Goal: Task Accomplishment & Management: Complete application form

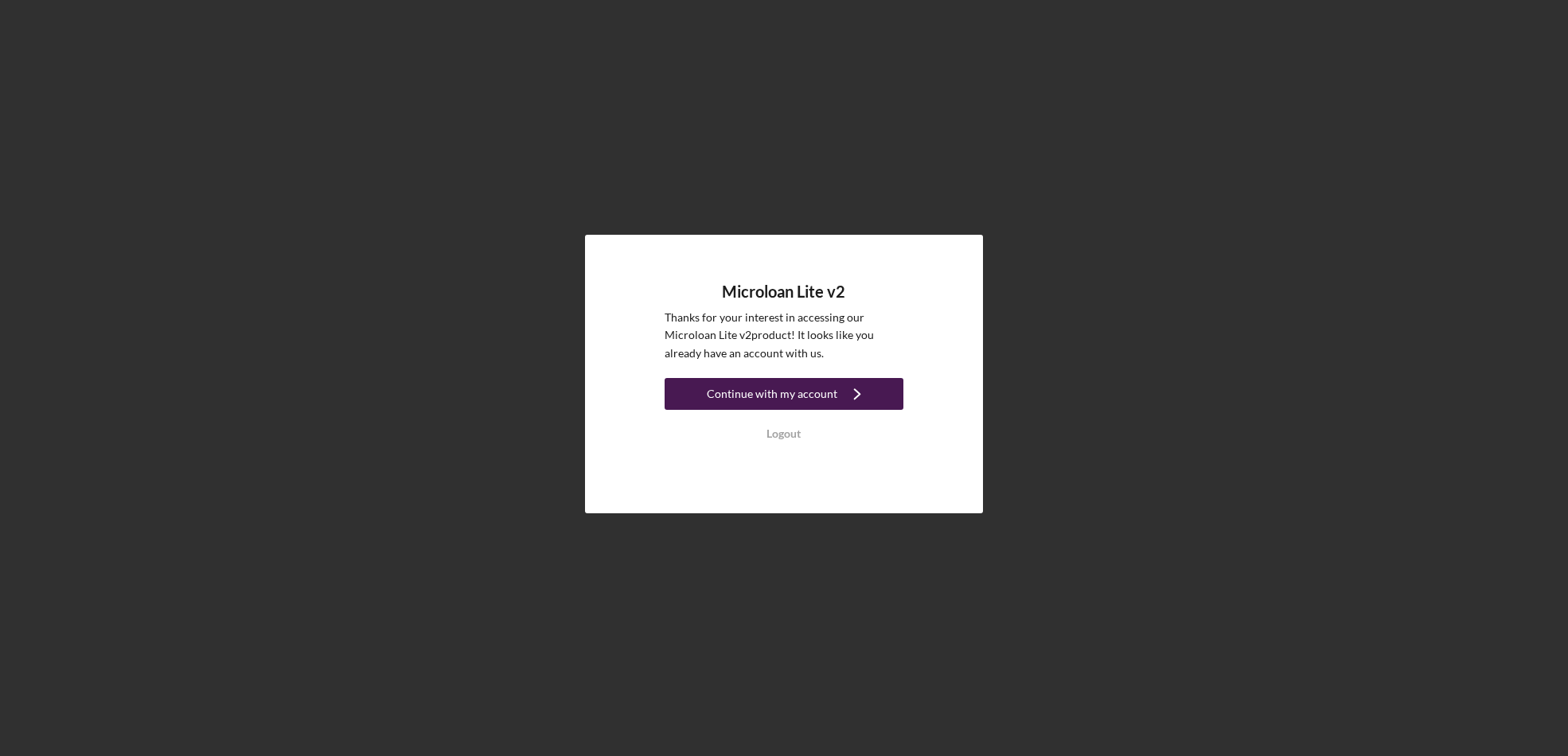
click at [809, 401] on div "Continue with my account" at bounding box center [772, 393] width 131 height 32
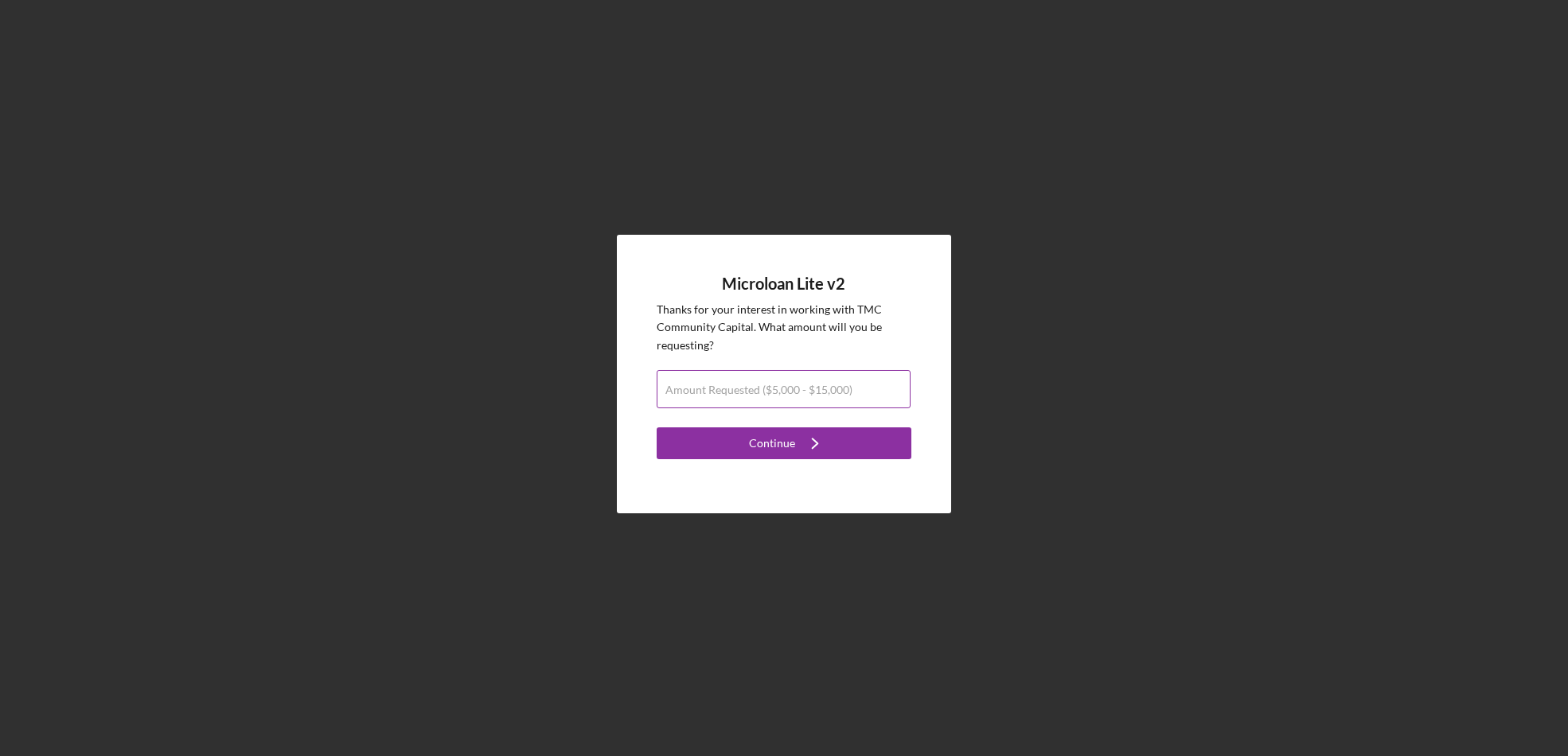
click at [780, 398] on input "Amount Requested ($5,000 - $15,000)" at bounding box center [784, 389] width 254 height 38
type input "$15,000"
click at [657, 428] on button "Continue Icon/Navigate" at bounding box center [784, 443] width 255 height 32
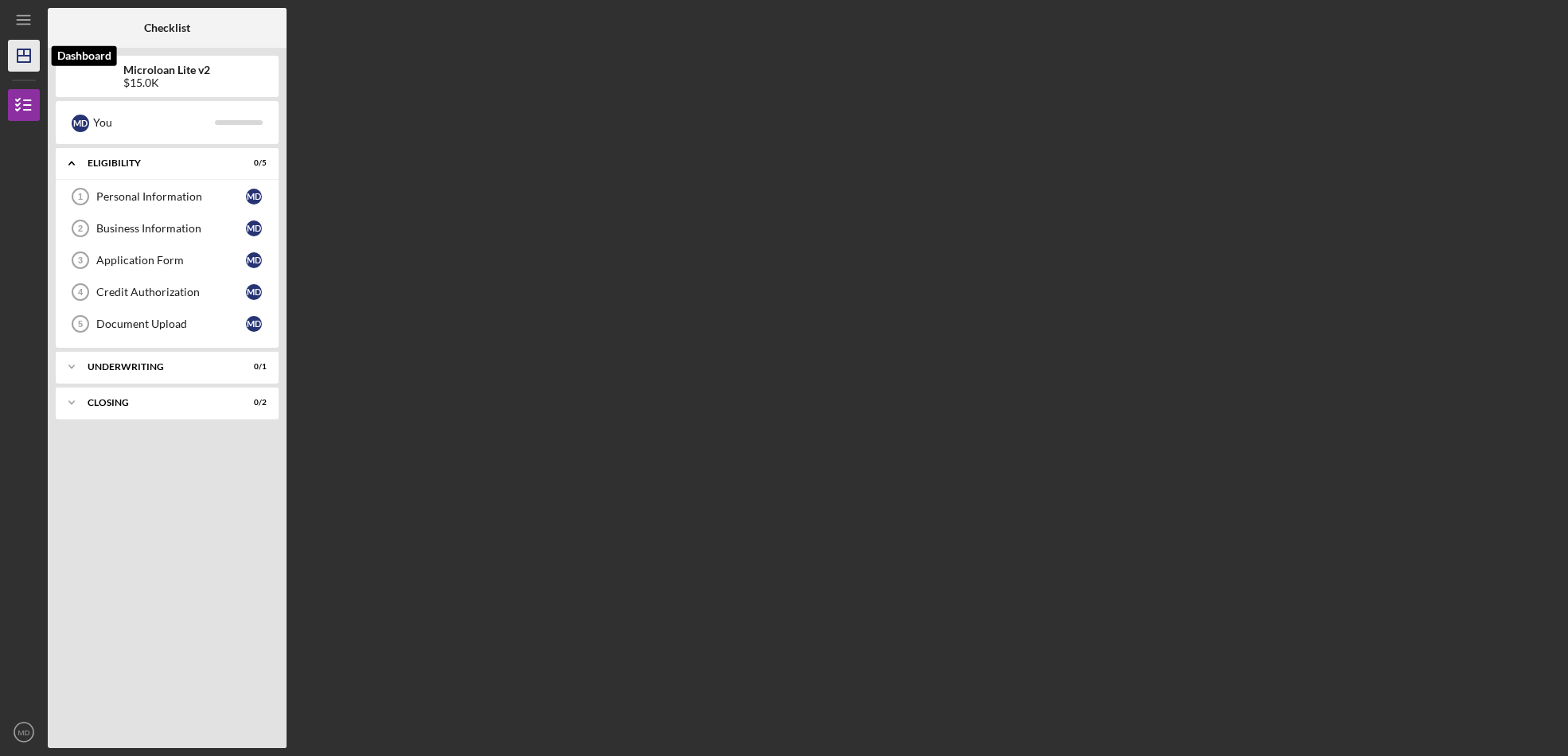
click at [18, 51] on icon "Icon/Dashboard" at bounding box center [23, 56] width 40 height 40
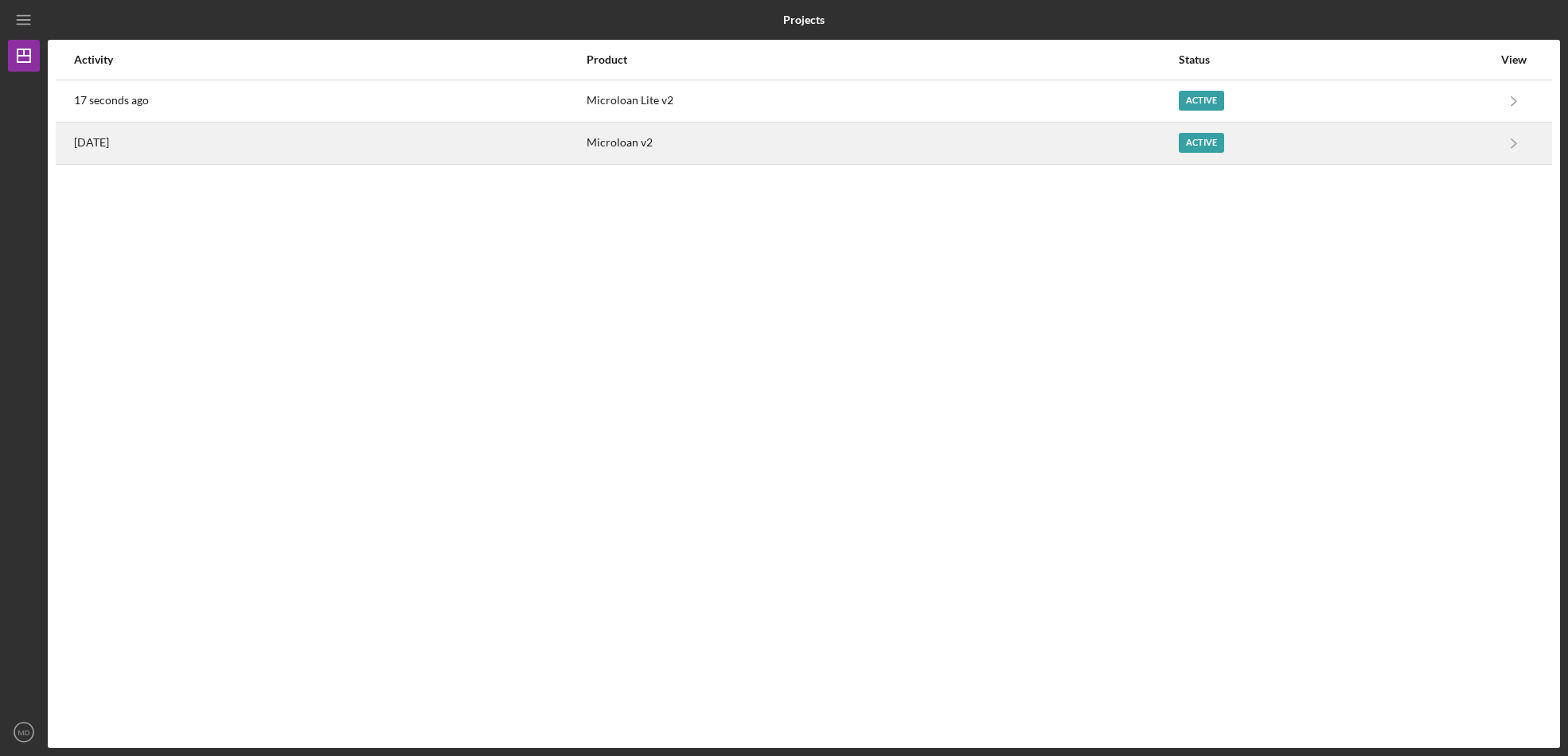
click at [1185, 138] on div "Active" at bounding box center [1202, 143] width 45 height 20
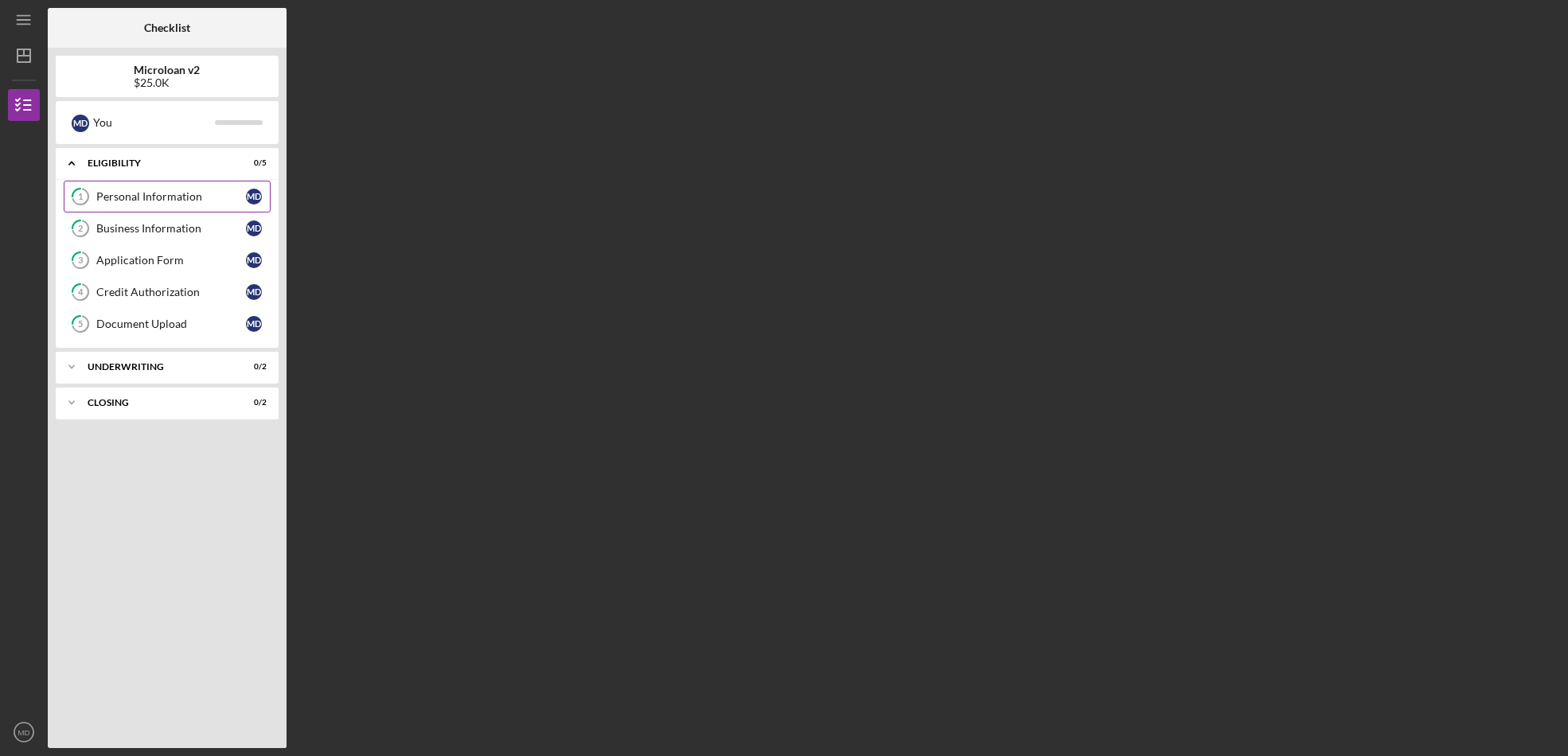
click at [168, 196] on div "Personal Information" at bounding box center [172, 197] width 150 height 13
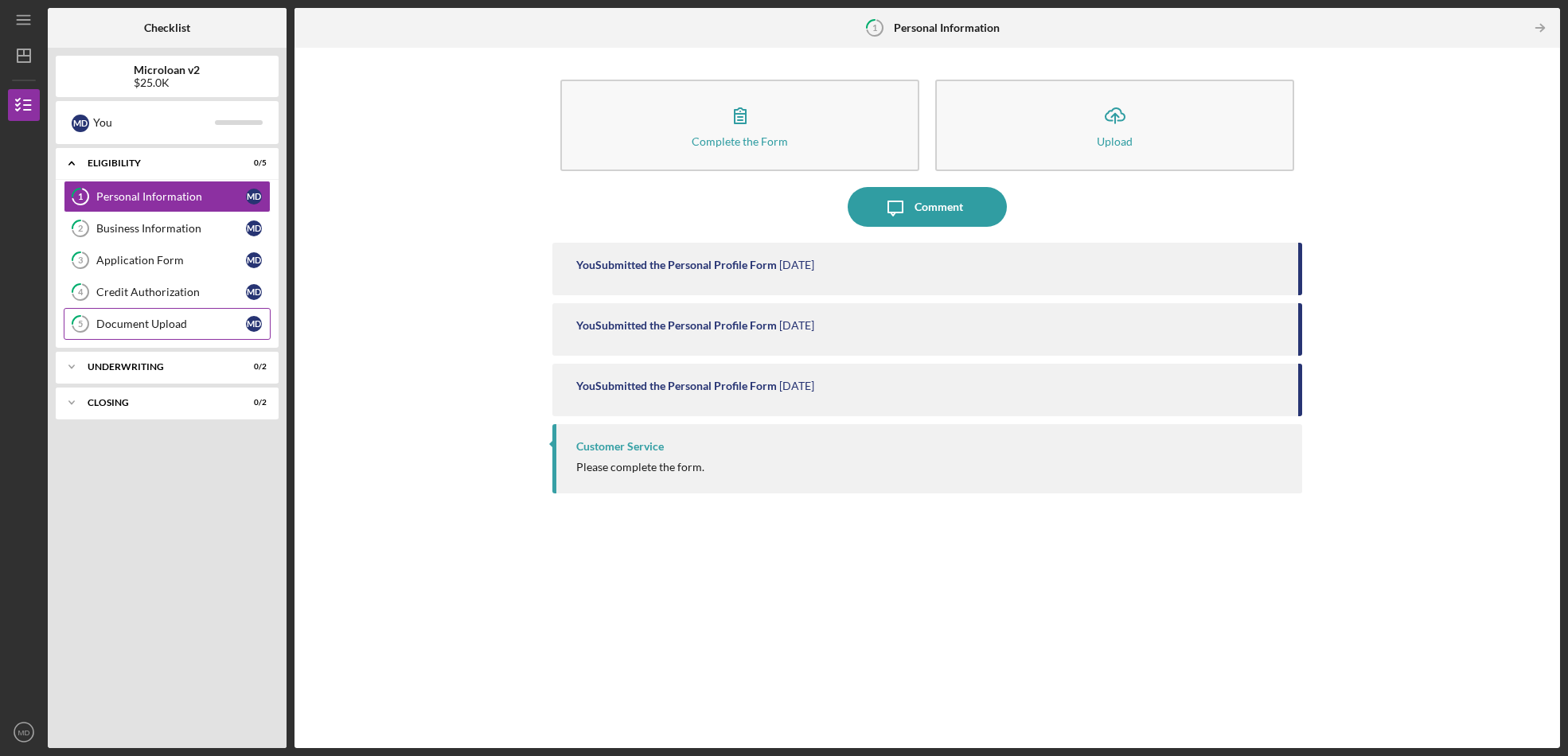
click at [159, 326] on div "Document Upload" at bounding box center [172, 324] width 150 height 13
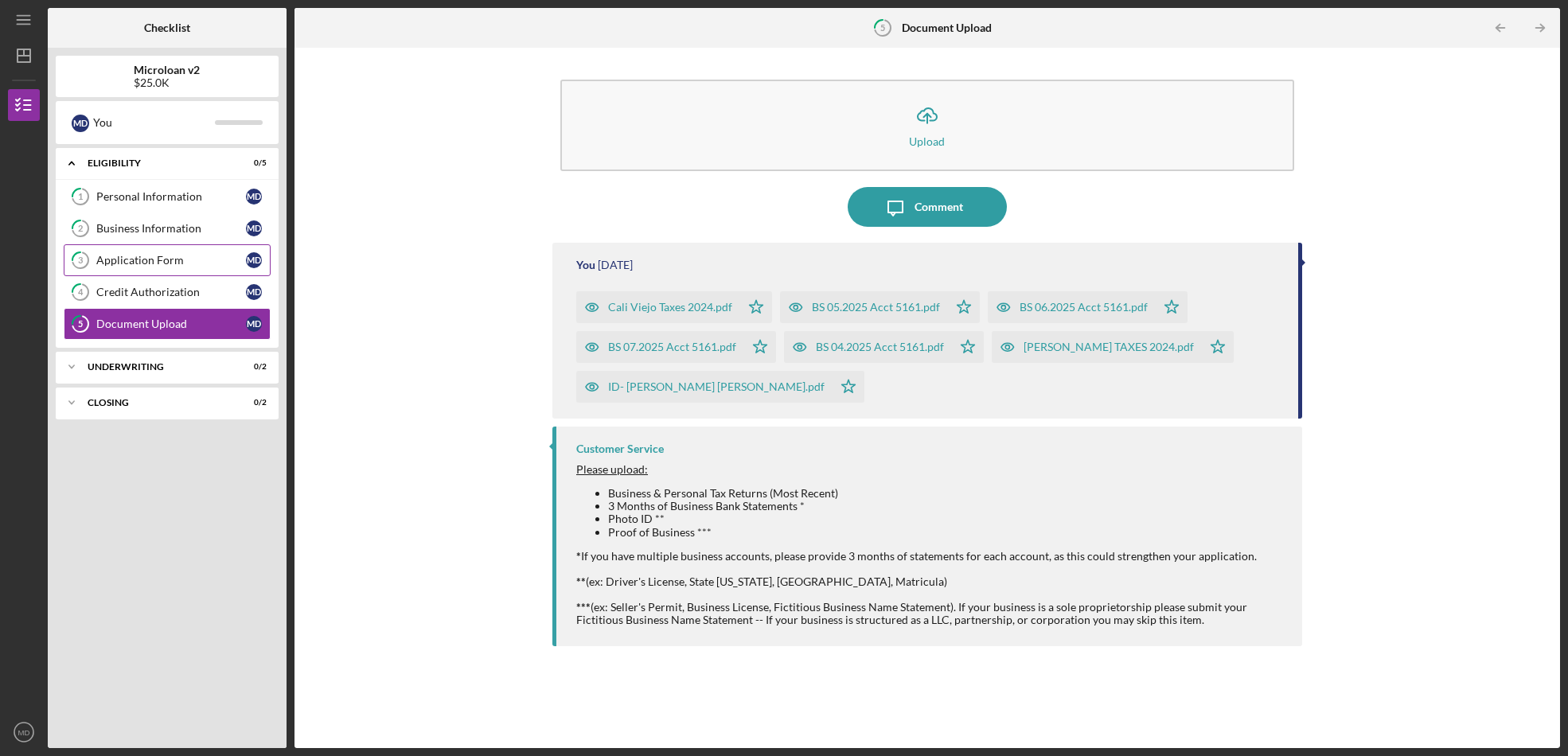
click at [172, 254] on div "Application Form" at bounding box center [172, 260] width 150 height 13
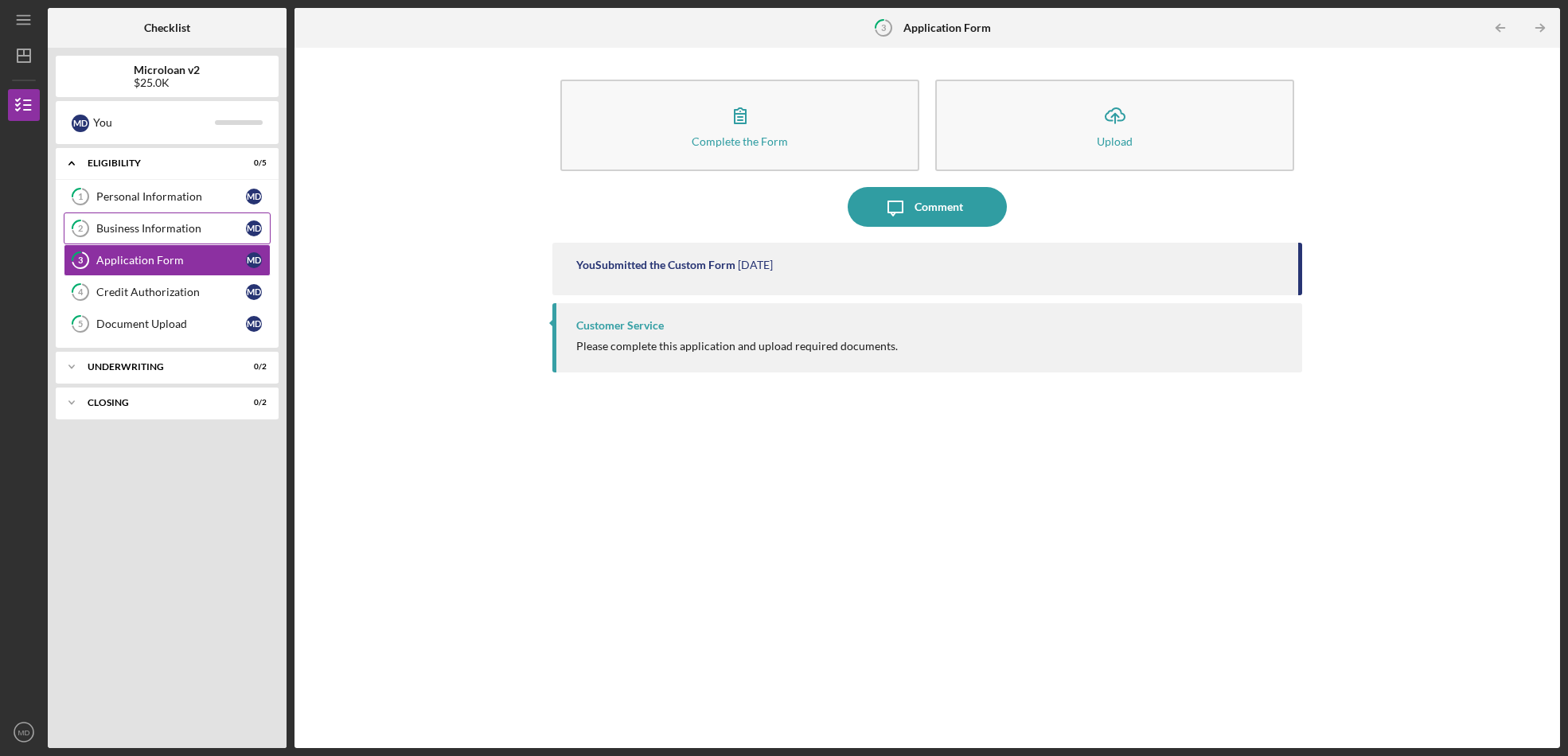
click at [173, 233] on div "Business Information" at bounding box center [172, 228] width 150 height 13
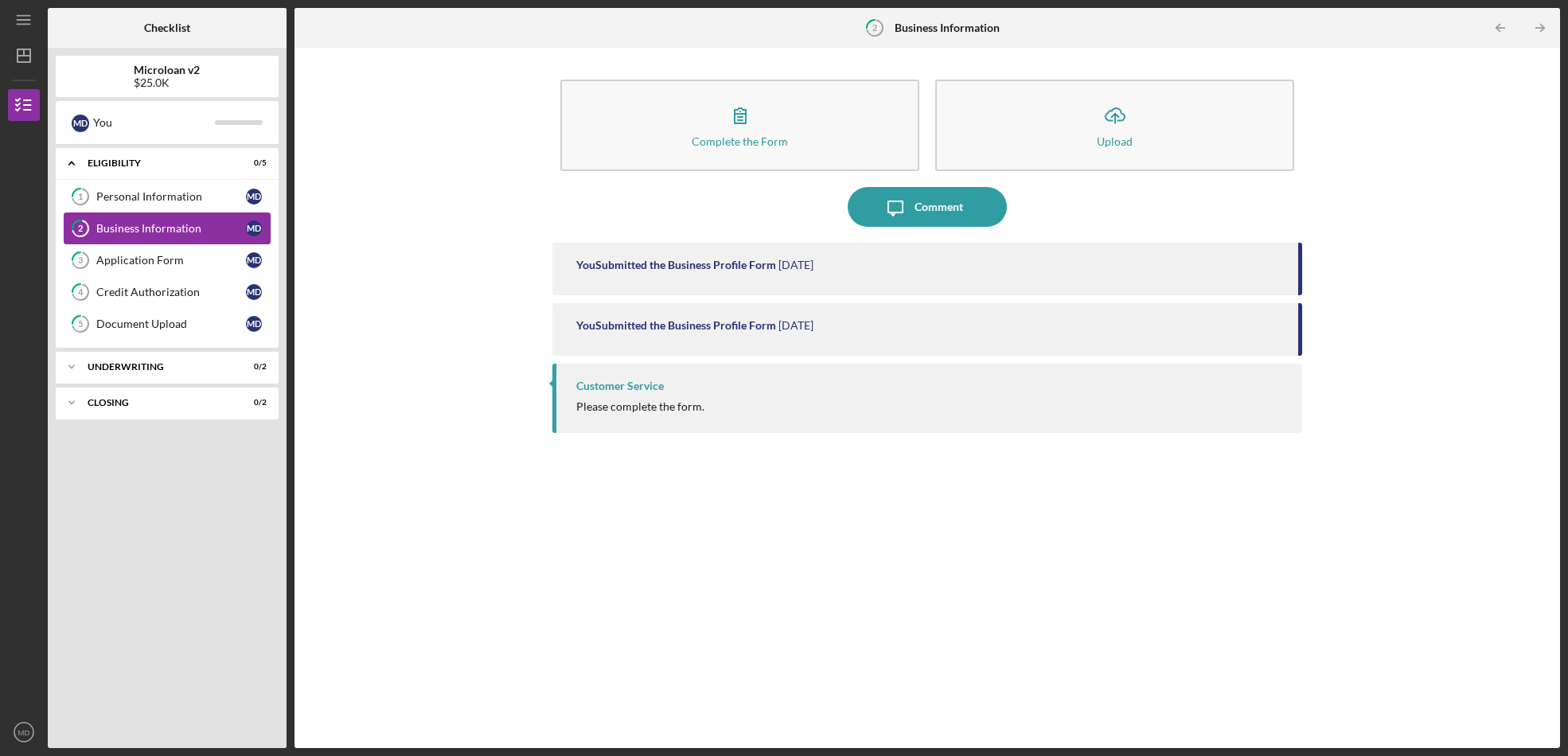
click at [177, 222] on div "Business Information" at bounding box center [172, 228] width 150 height 13
click at [177, 198] on div "Personal Information" at bounding box center [172, 197] width 150 height 13
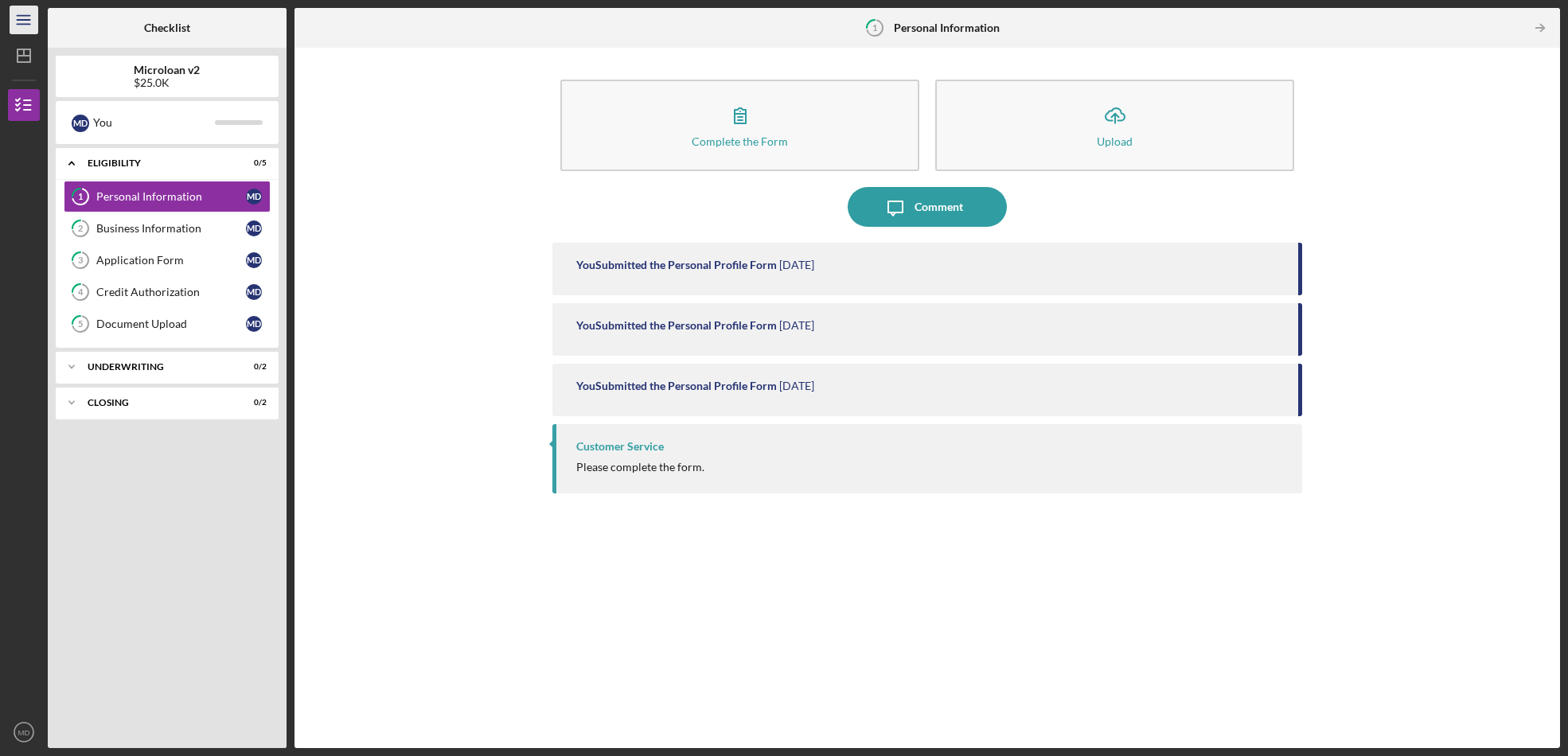
click at [31, 27] on icon "Icon/Menu" at bounding box center [24, 21] width 36 height 36
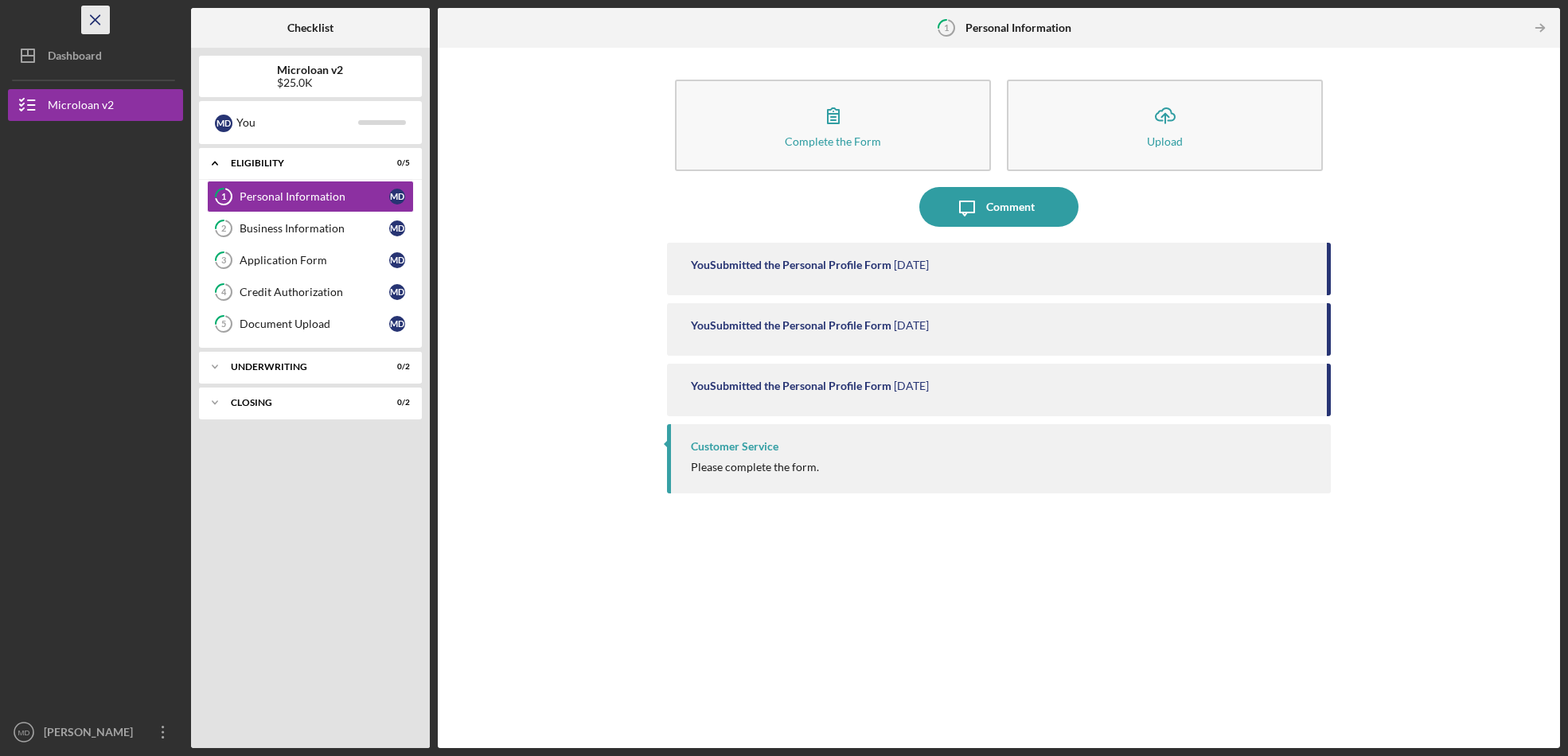
click at [97, 23] on icon "Icon/Menu Close" at bounding box center [96, 21] width 36 height 36
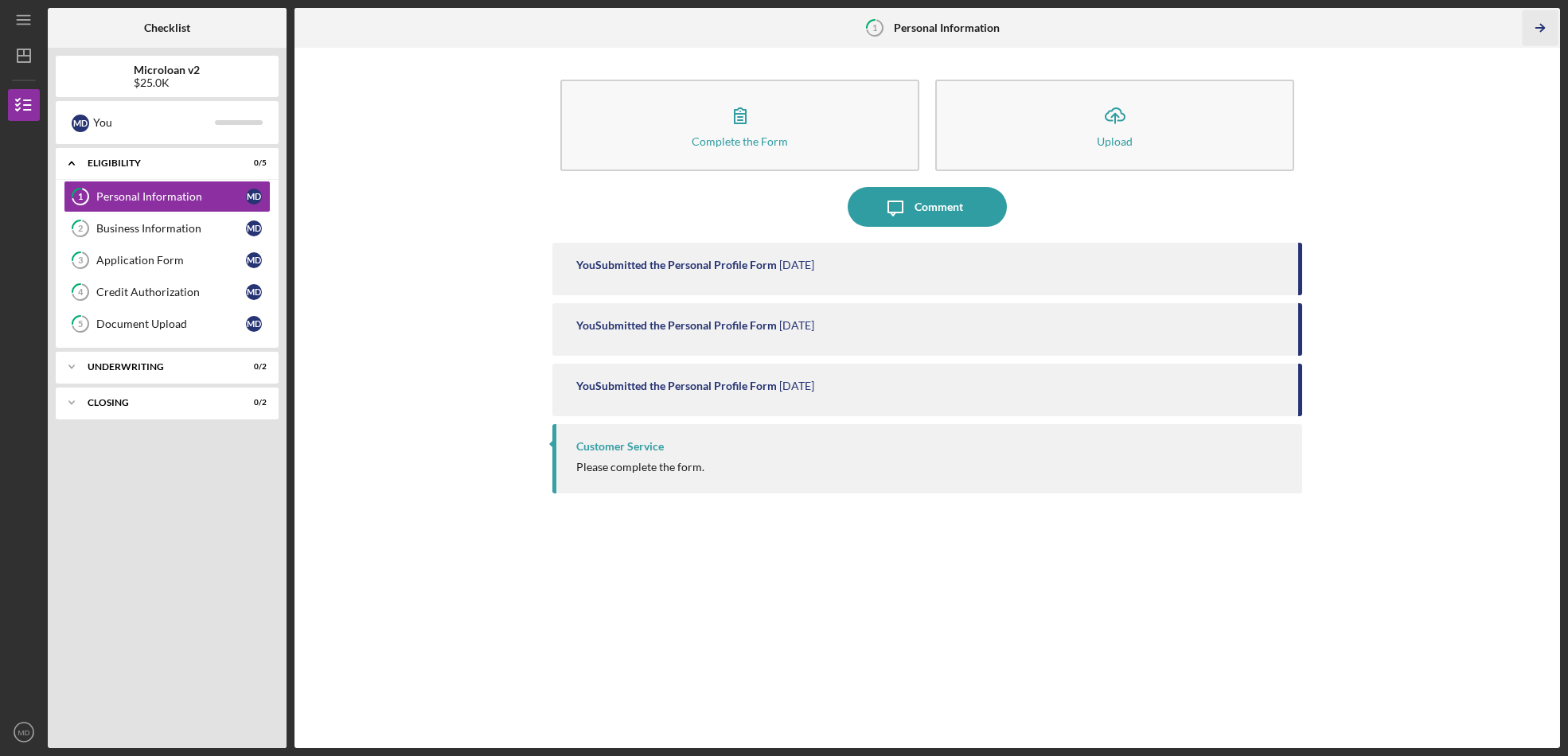
click at [1537, 31] on icon "Icon/Table Pagination Arrow" at bounding box center [1541, 28] width 36 height 36
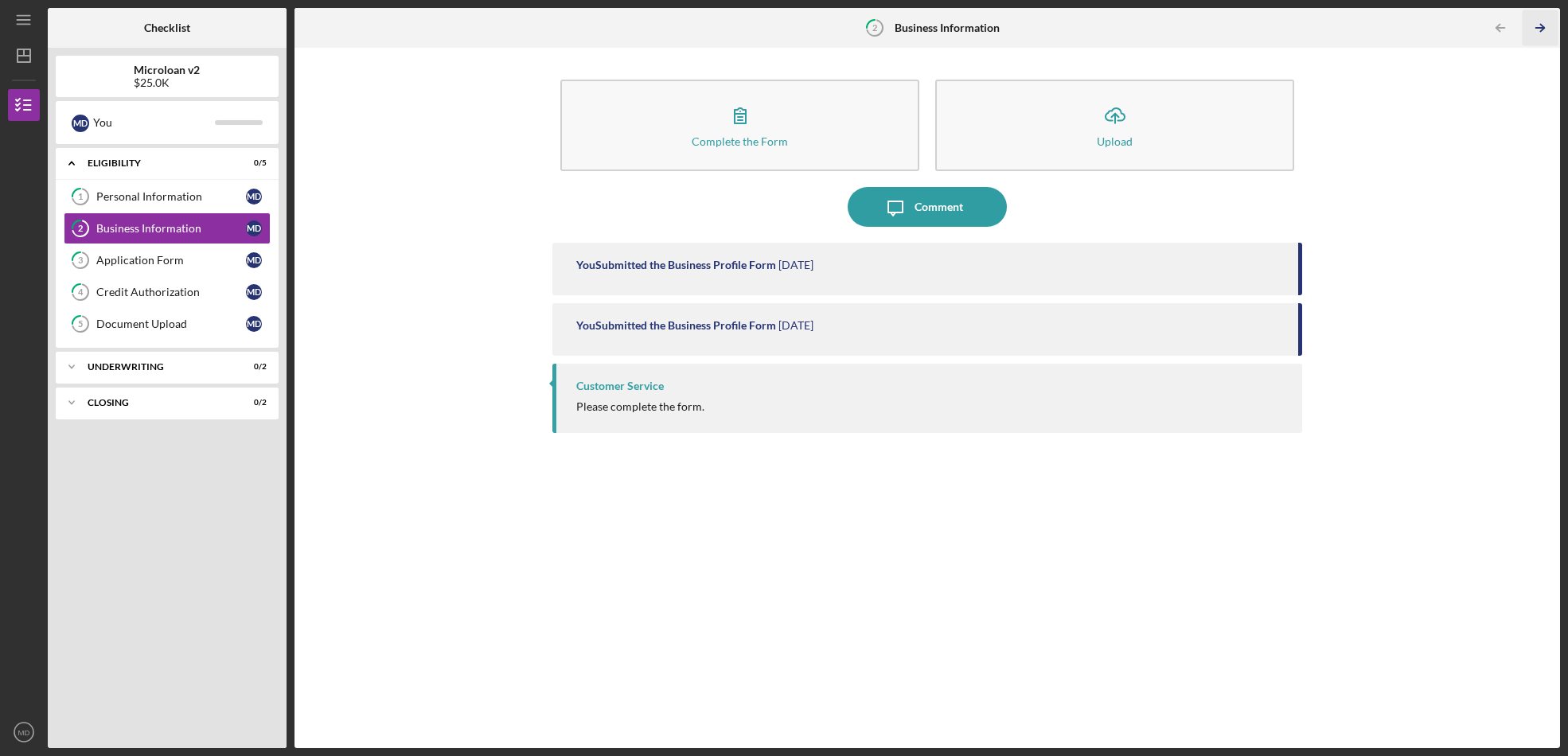
click at [1537, 31] on icon "Icon/Table Pagination Arrow" at bounding box center [1541, 28] width 36 height 36
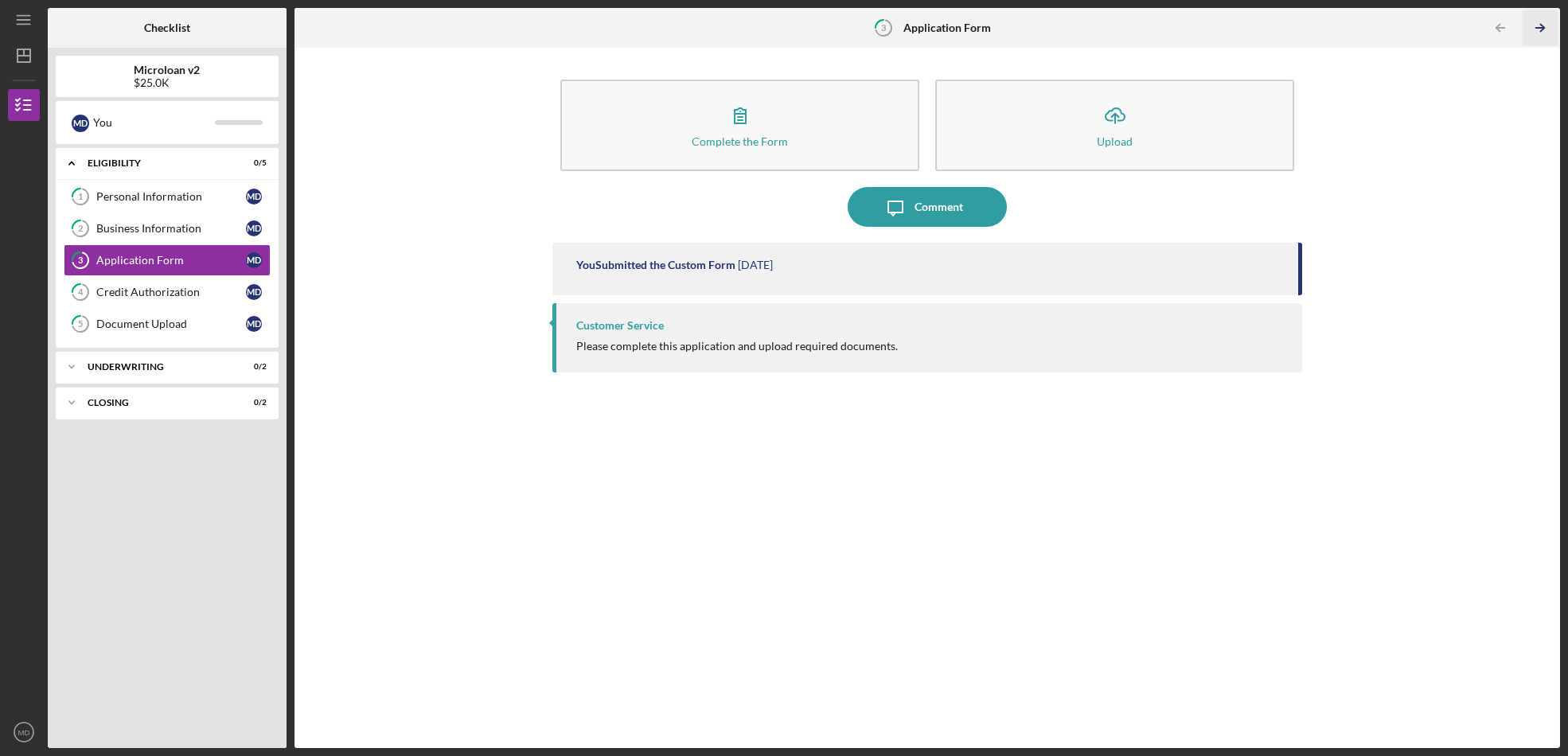
click at [1537, 31] on icon "Icon/Table Pagination Arrow" at bounding box center [1541, 28] width 36 height 36
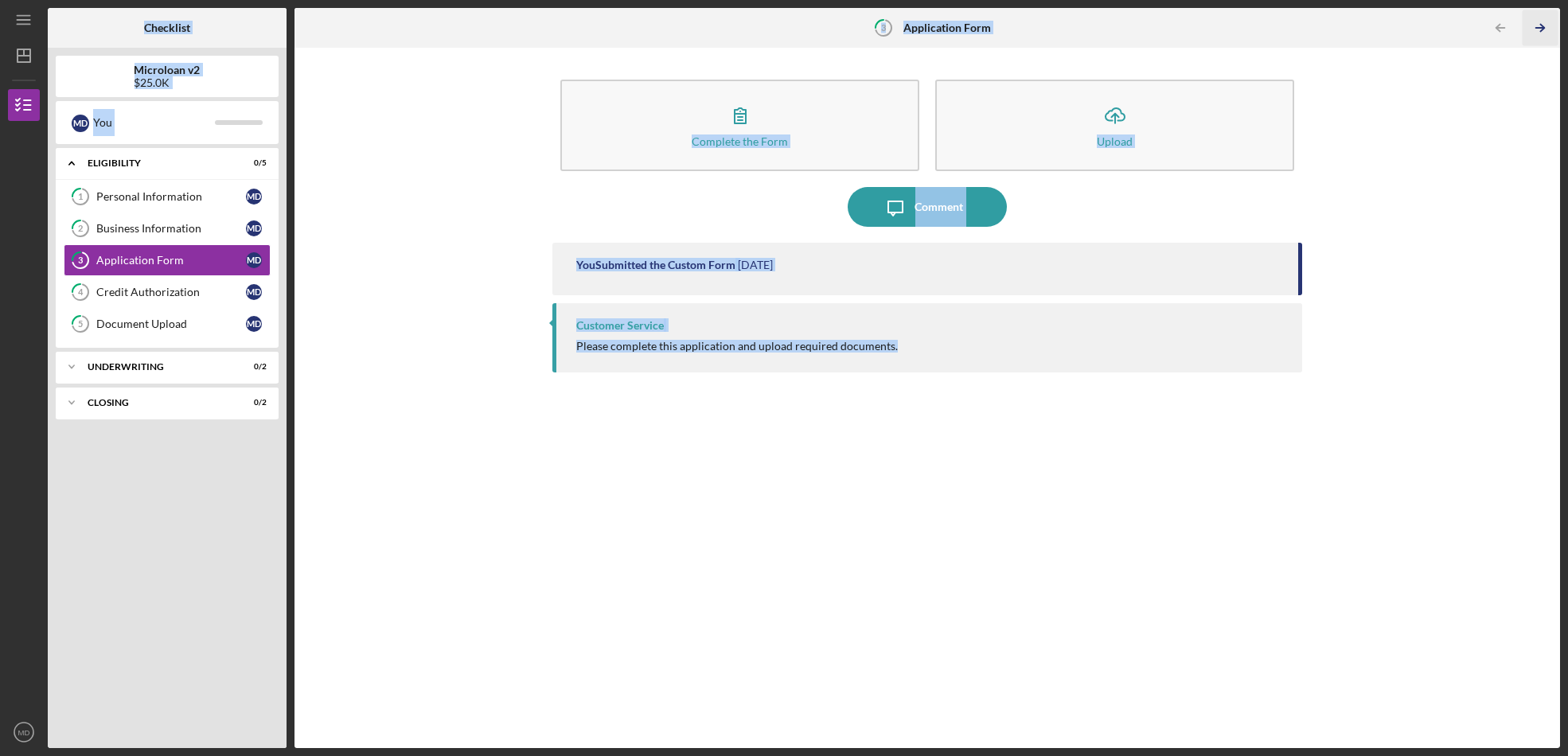
click at [1537, 31] on div "Checklist Microloan v2 $25.0K M D You Icon/Expander Eligibility 0 / 5 1 Persona…" at bounding box center [804, 378] width 1513 height 740
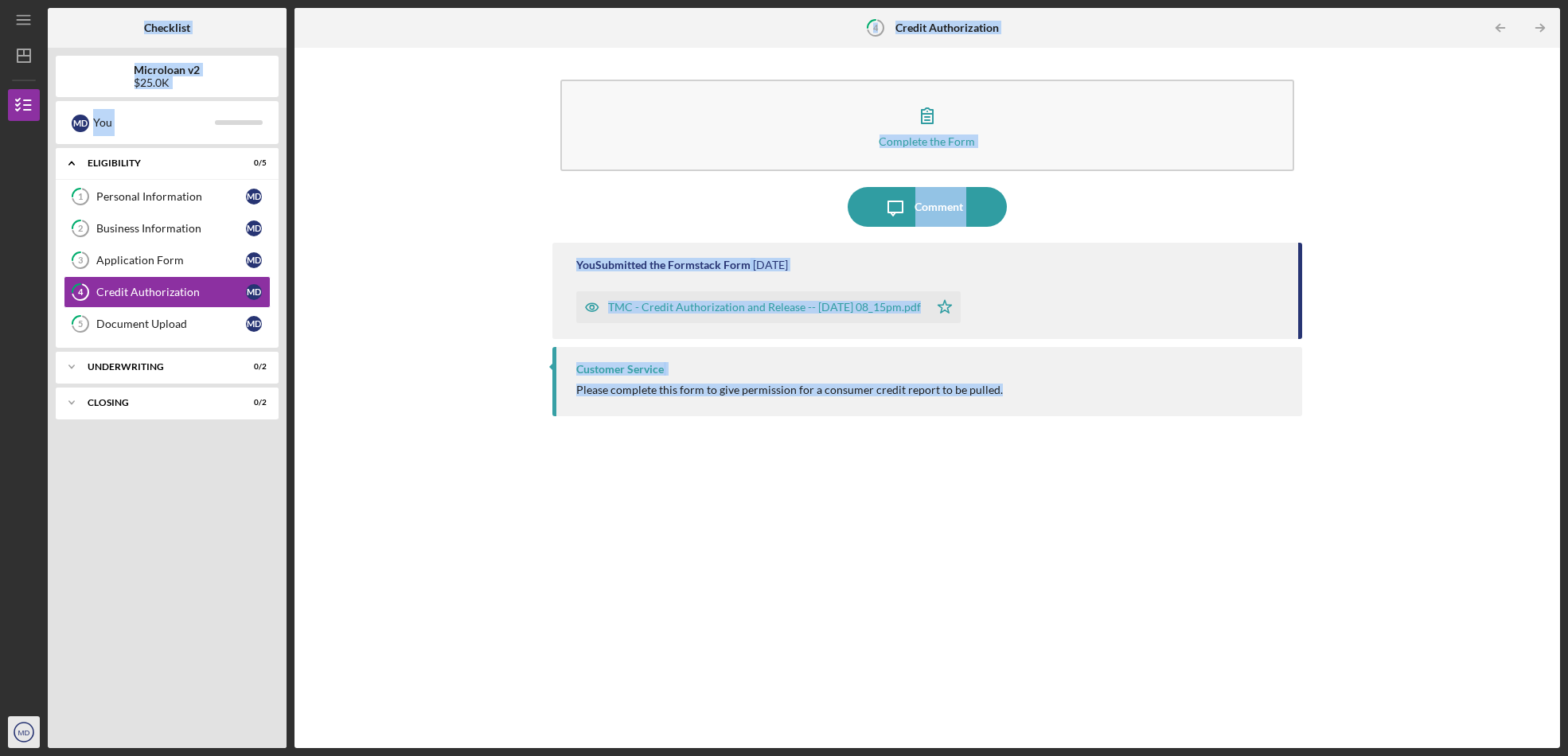
click at [25, 739] on icon "MD" at bounding box center [23, 732] width 32 height 40
click at [54, 694] on link "Logout" at bounding box center [97, 694] width 175 height 32
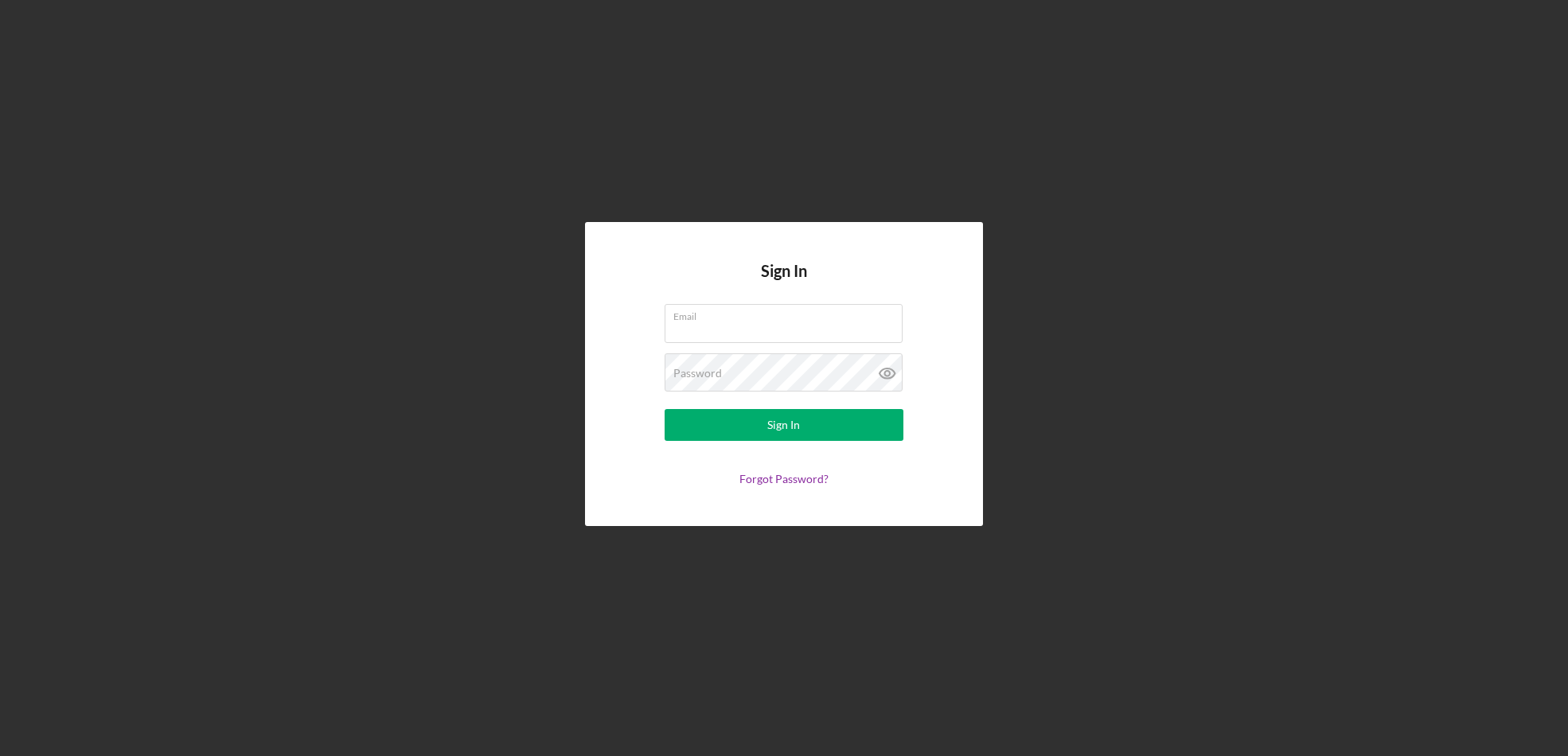
type input "[EMAIL_ADDRESS][DOMAIN_NAME]"
drag, startPoint x: 829, startPoint y: 322, endPoint x: 555, endPoint y: 316, distance: 274.1
click at [548, 317] on div "Sign In Email [EMAIL_ADDRESS][DOMAIN_NAME] Password Sign In Forgot Password?" at bounding box center [784, 373] width 1553 height 748
type input "S"
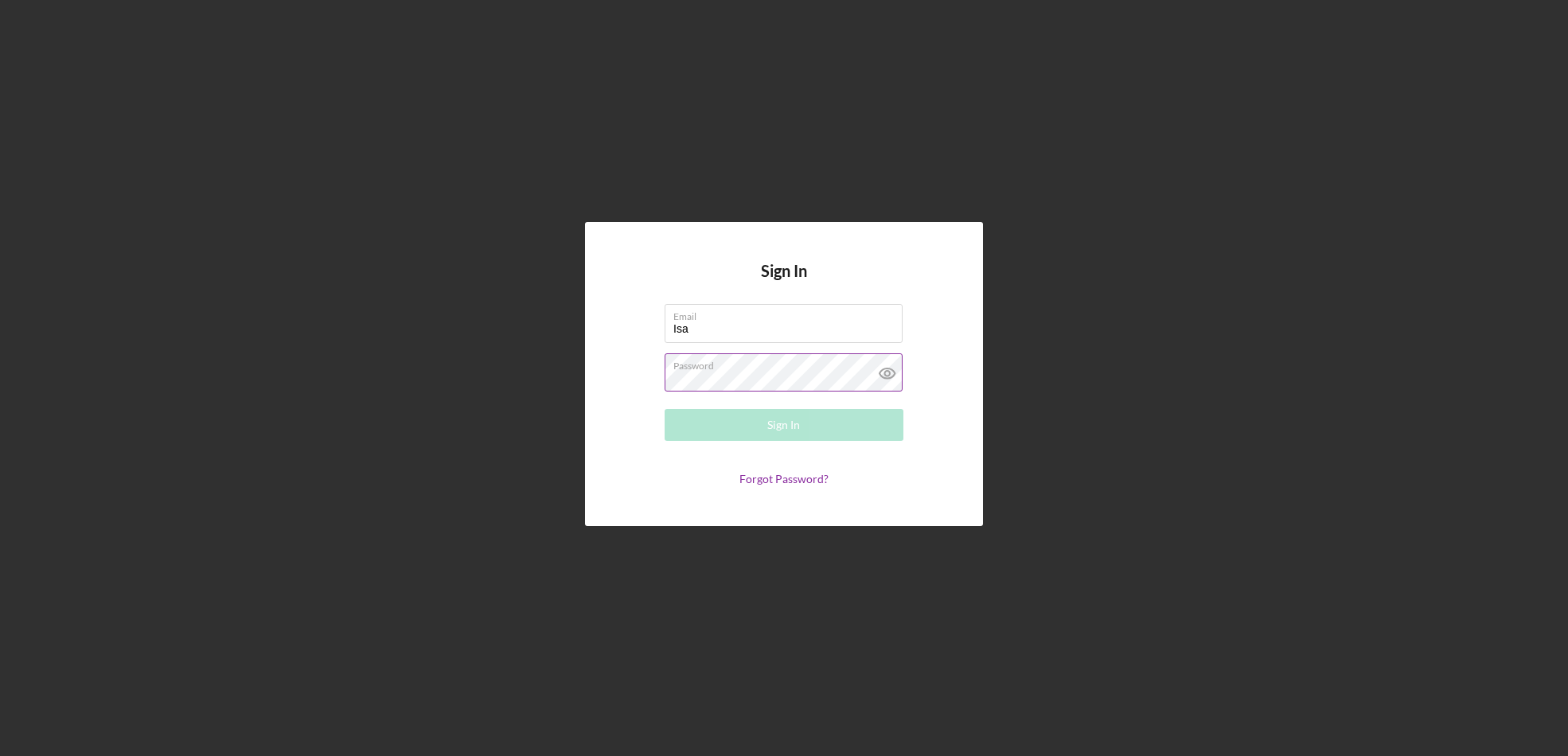
type input "[PERSON_NAME][DOMAIN_NAME][EMAIL_ADDRESS][PERSON_NAME][DOMAIN_NAME]"
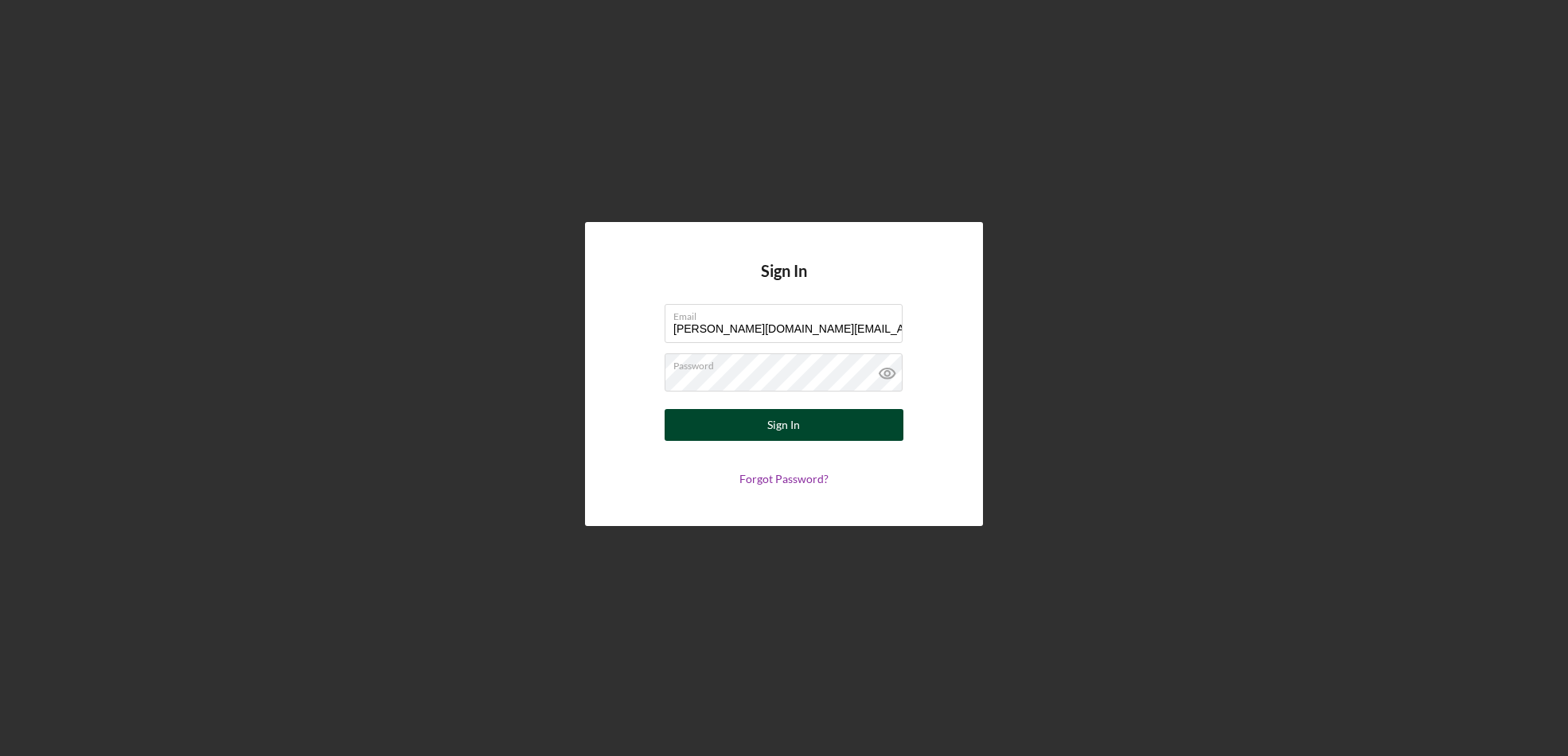
click at [785, 421] on div "Sign In" at bounding box center [784, 424] width 32 height 32
